Goal: Browse casually: Explore the website without a specific task or goal

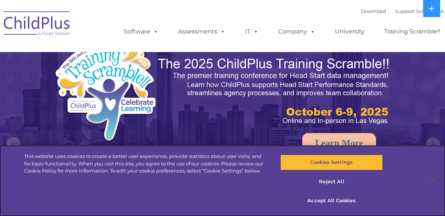
select select "MEDIUM"
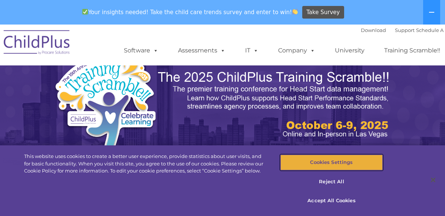
click at [340, 165] on button "Cookies Settings" at bounding box center [332, 162] width 102 height 16
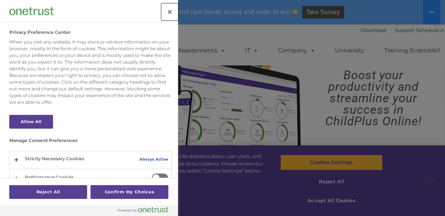
click at [168, 12] on button "Close" at bounding box center [170, 12] width 16 height 16
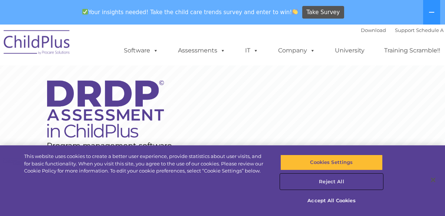
click at [337, 182] on button "Reject All" at bounding box center [332, 182] width 102 height 16
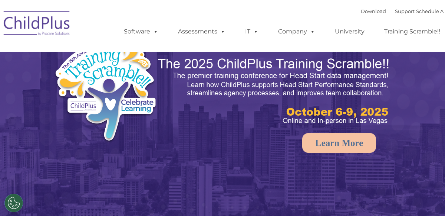
select select "MEDIUM"
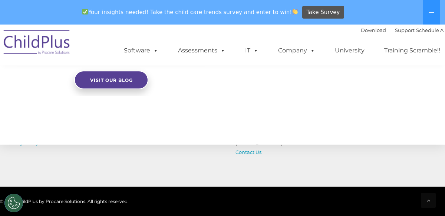
scroll to position [938, 0]
